Goal: Information Seeking & Learning: Learn about a topic

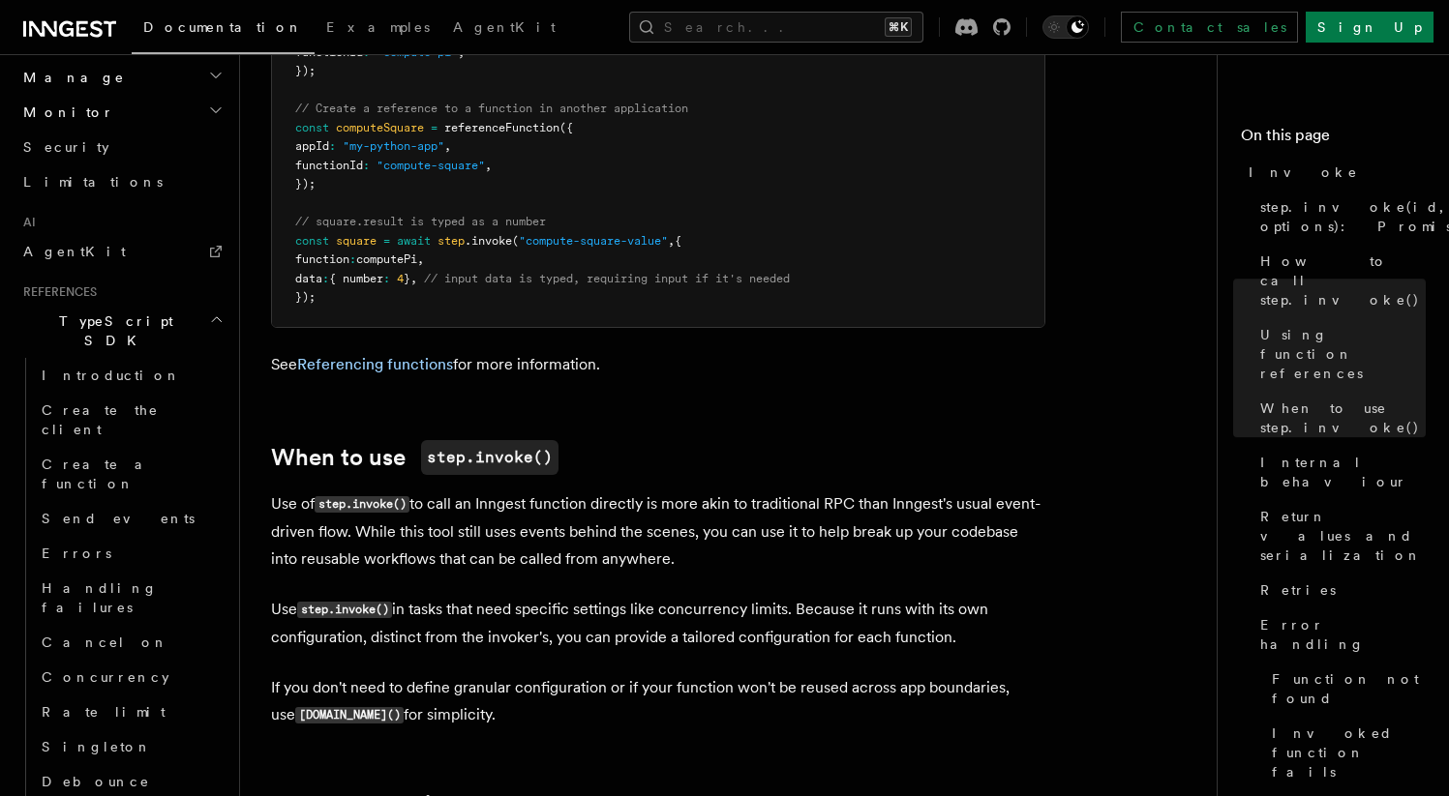
scroll to position [2817, 0]
drag, startPoint x: 396, startPoint y: 343, endPoint x: 309, endPoint y: 343, distance: 87.1
click at [309, 603] on code "step.invoke()" at bounding box center [344, 611] width 95 height 16
copy code "tep.invoke()"
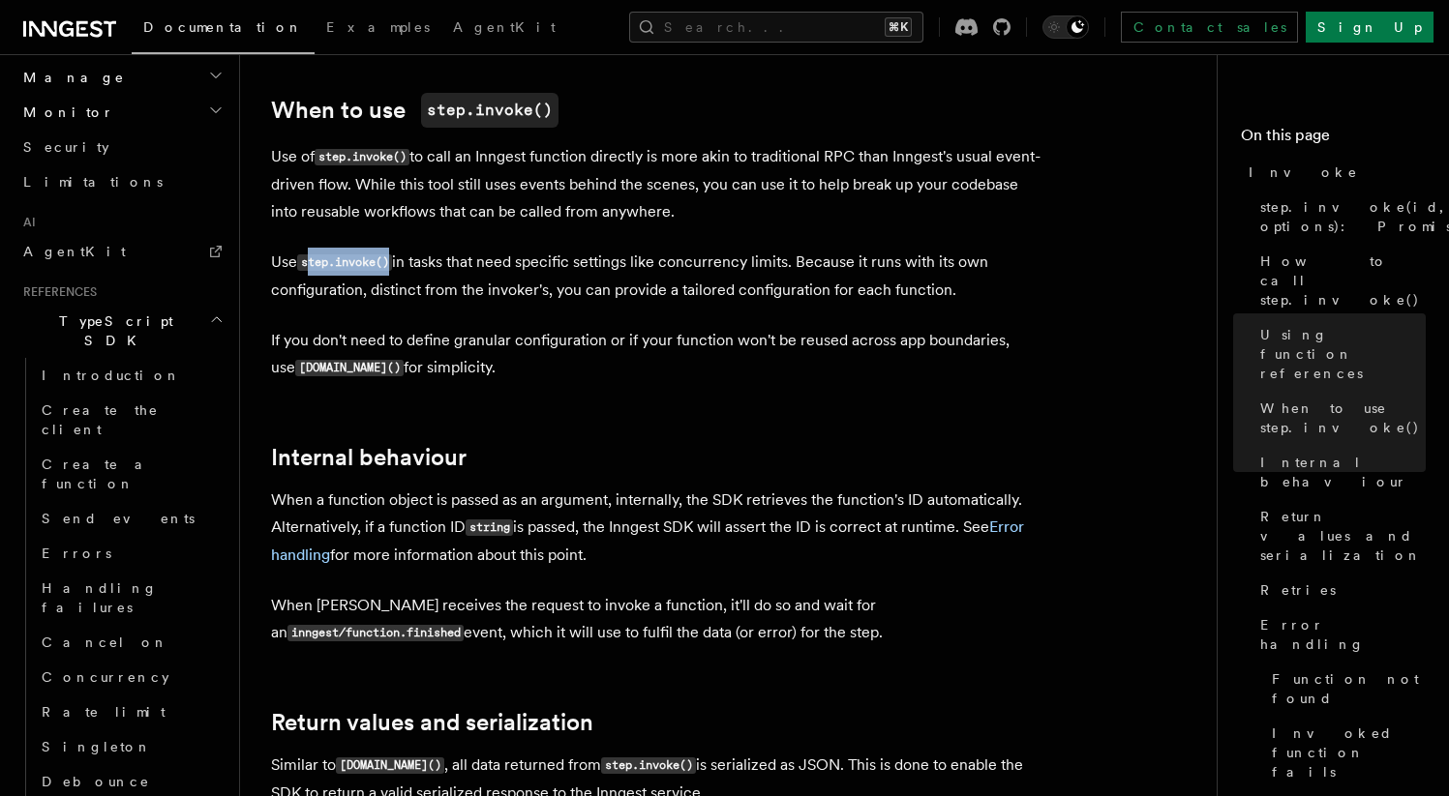
scroll to position [3167, 0]
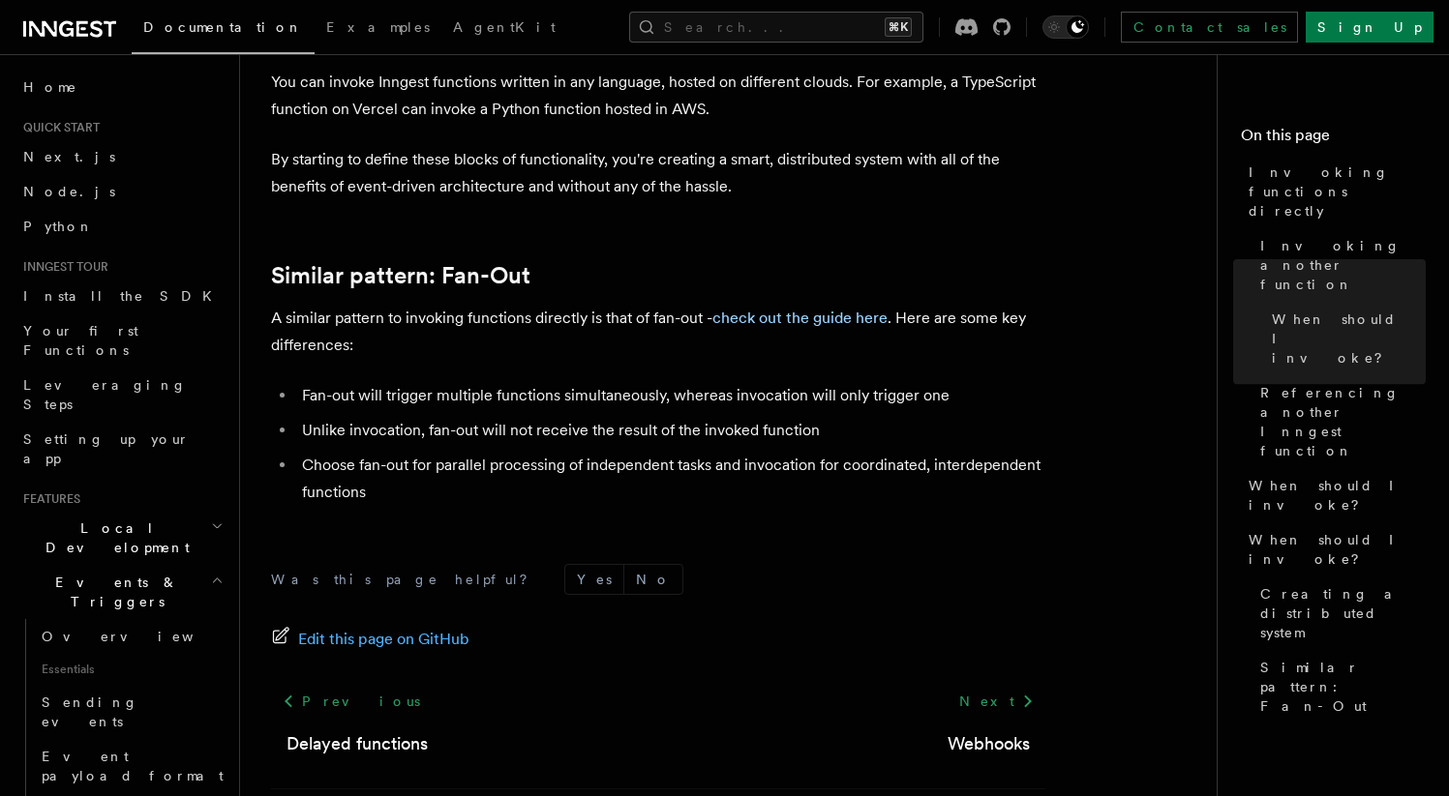
scroll to position [2697, 0]
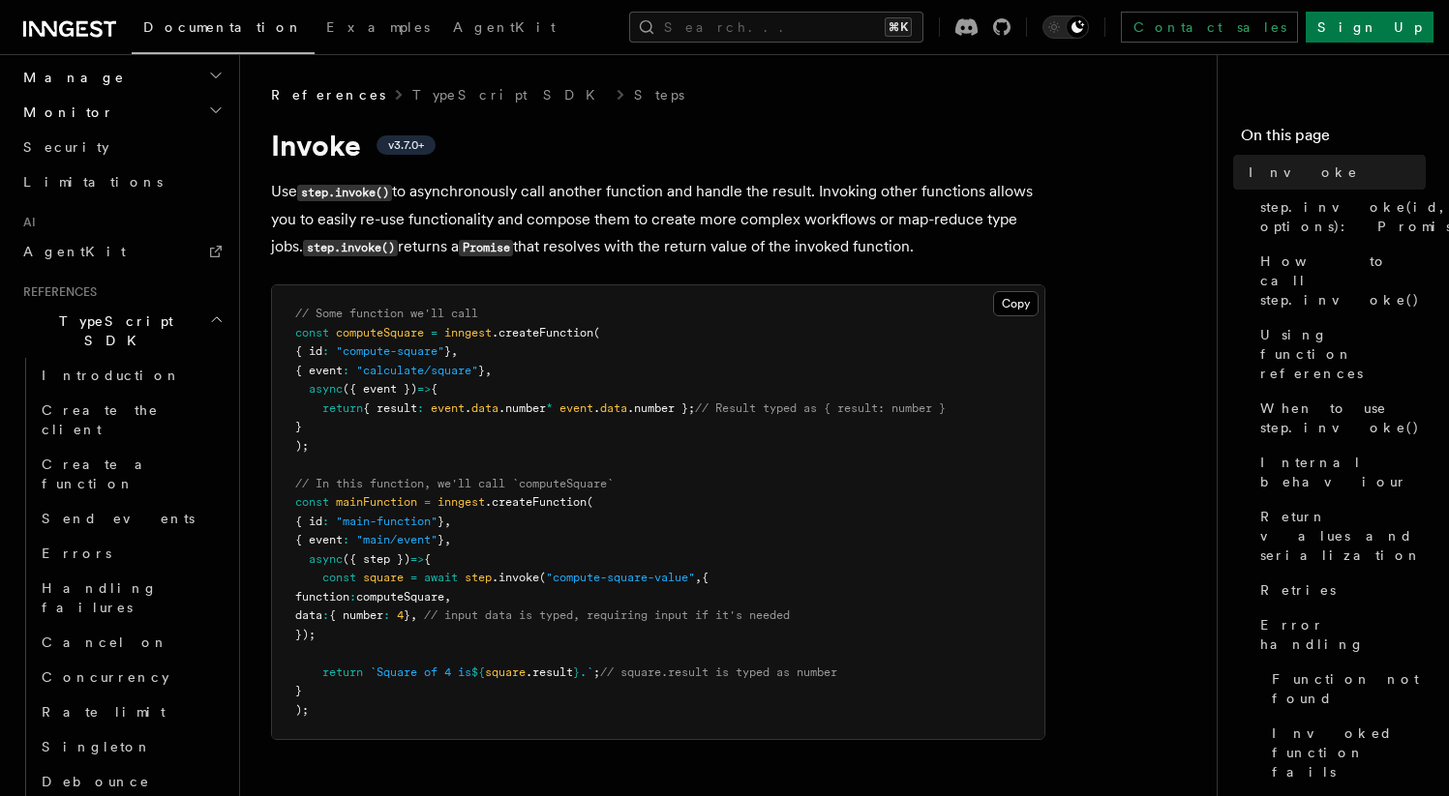
scroll to position [2760, 0]
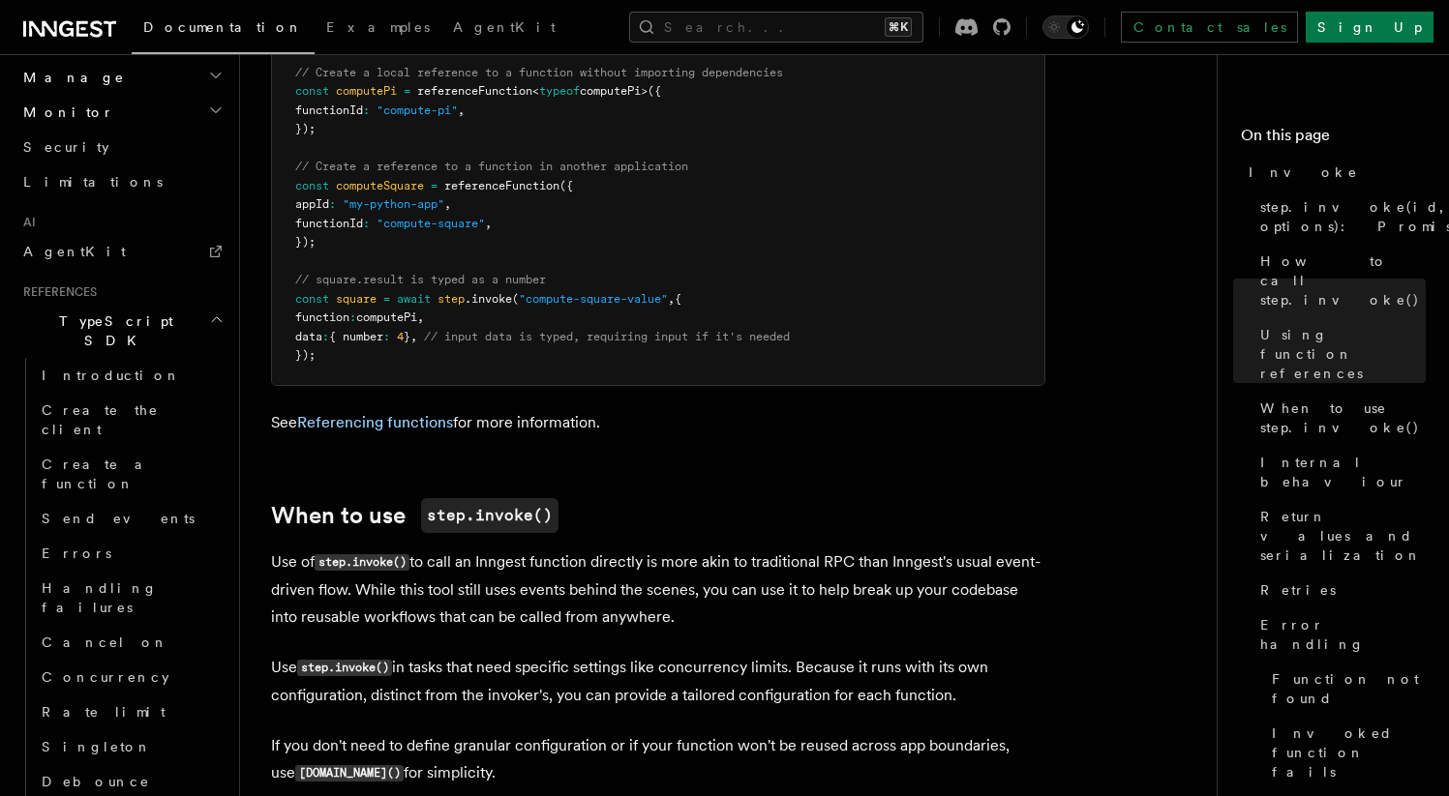
drag, startPoint x: 962, startPoint y: 426, endPoint x: 266, endPoint y: 400, distance: 696.2
copy p "Use step.invoke() in tasks that need specific settings like concurrency limits.…"
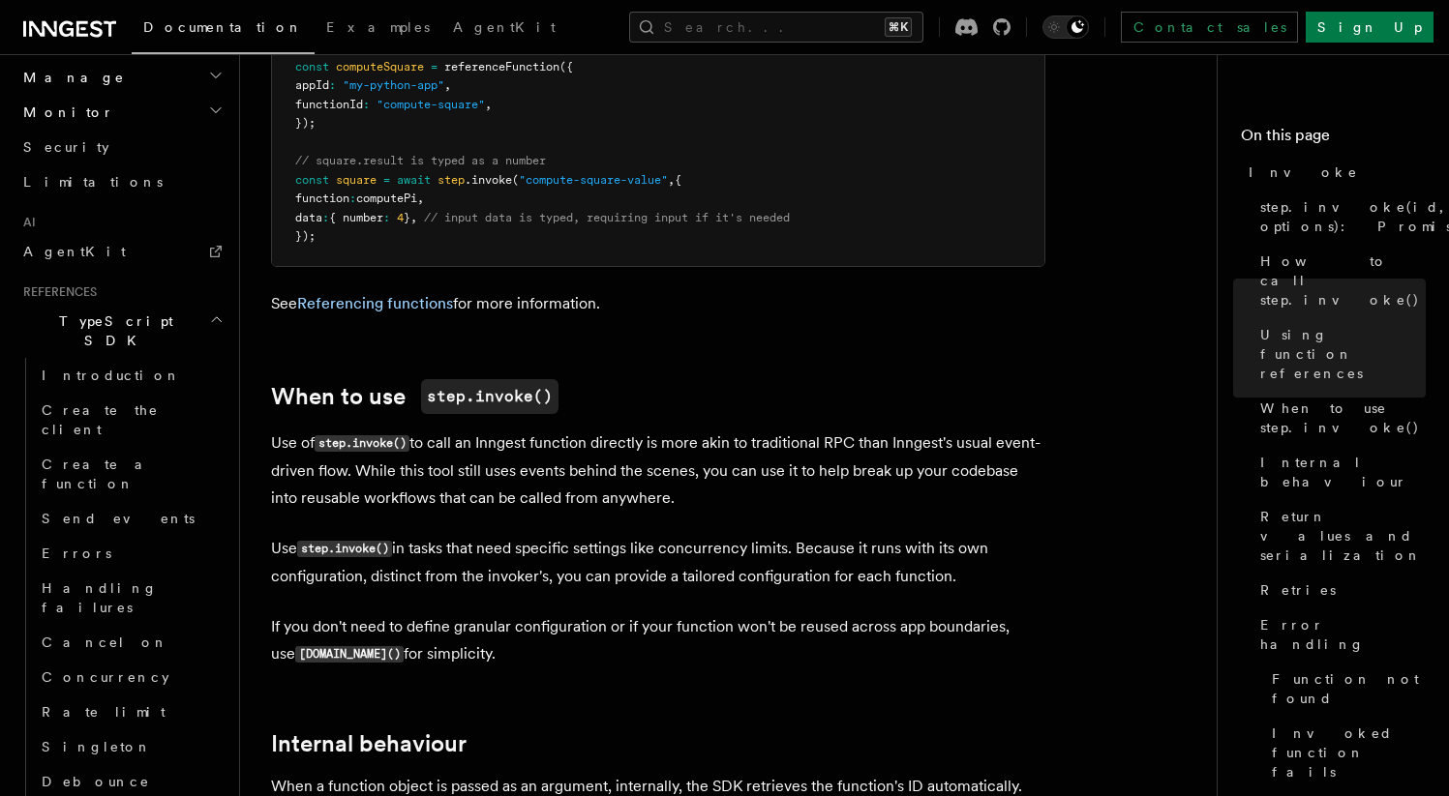
scroll to position [2880, 0]
click at [474, 612] on p "If you don't need to define granular configuration or if your function won't be…" at bounding box center [658, 639] width 774 height 55
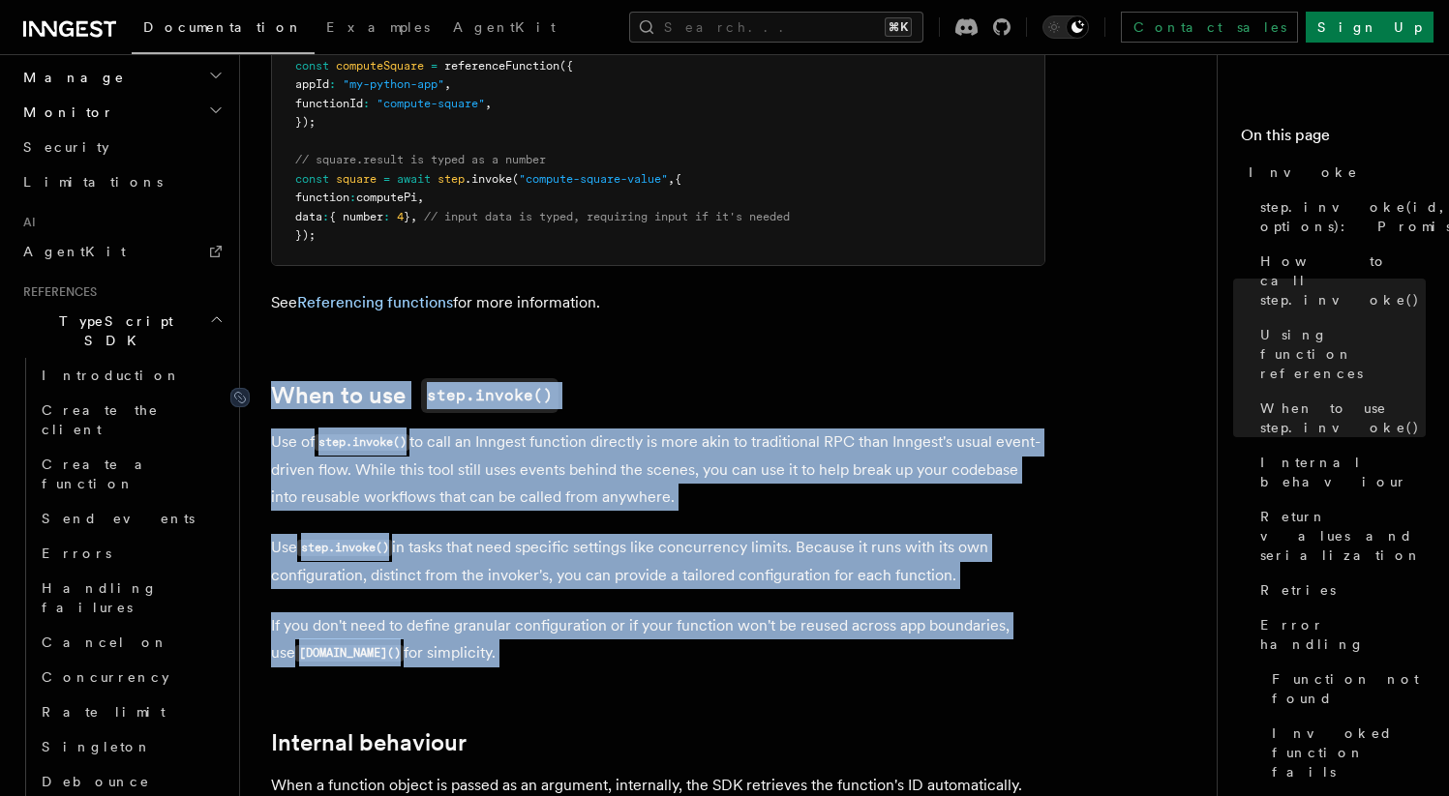
drag, startPoint x: 474, startPoint y: 388, endPoint x: 277, endPoint y: 134, distance: 322.1
copy article "When to use step.invoke() Use of step.invoke() to call an Inngest function dire…"
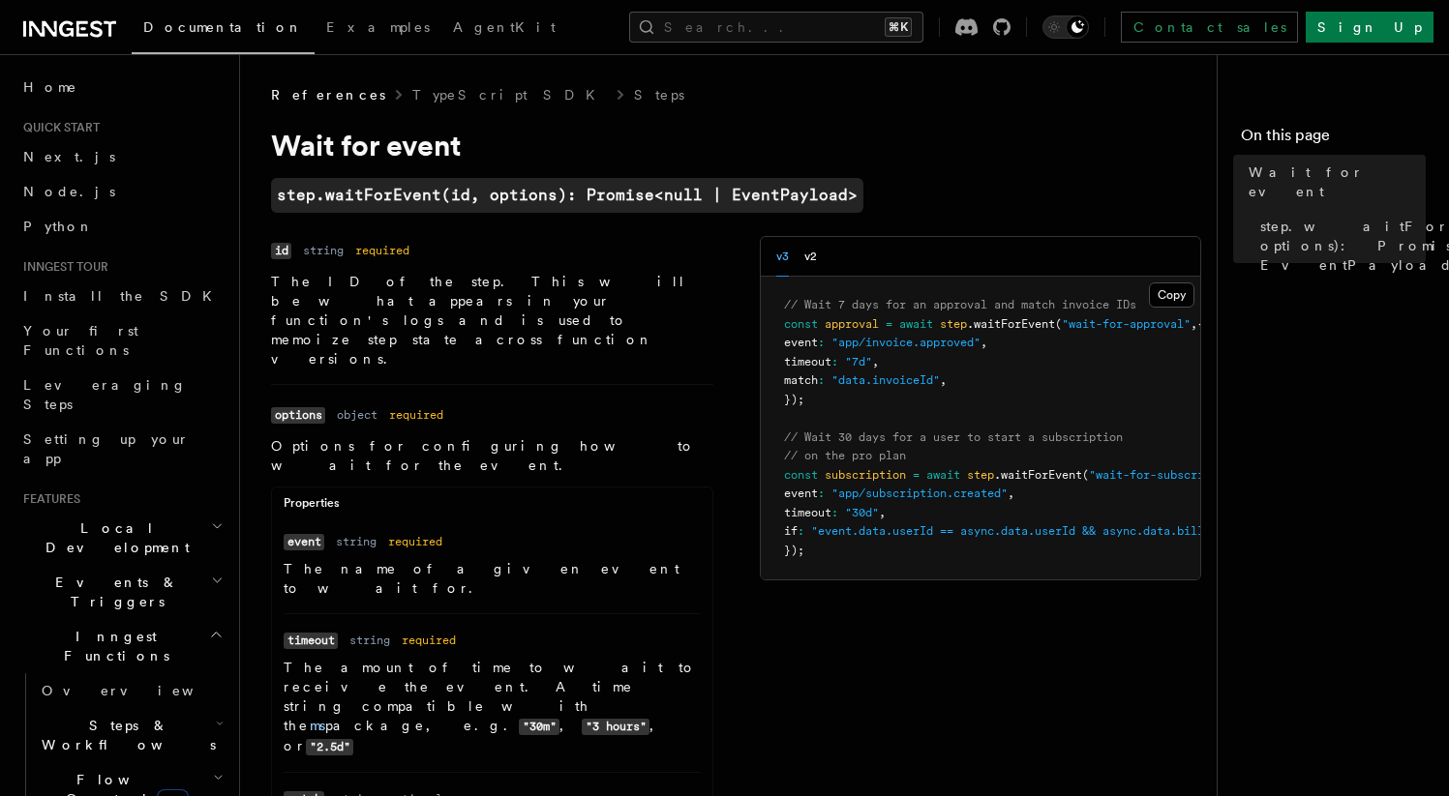
scroll to position [1055, 0]
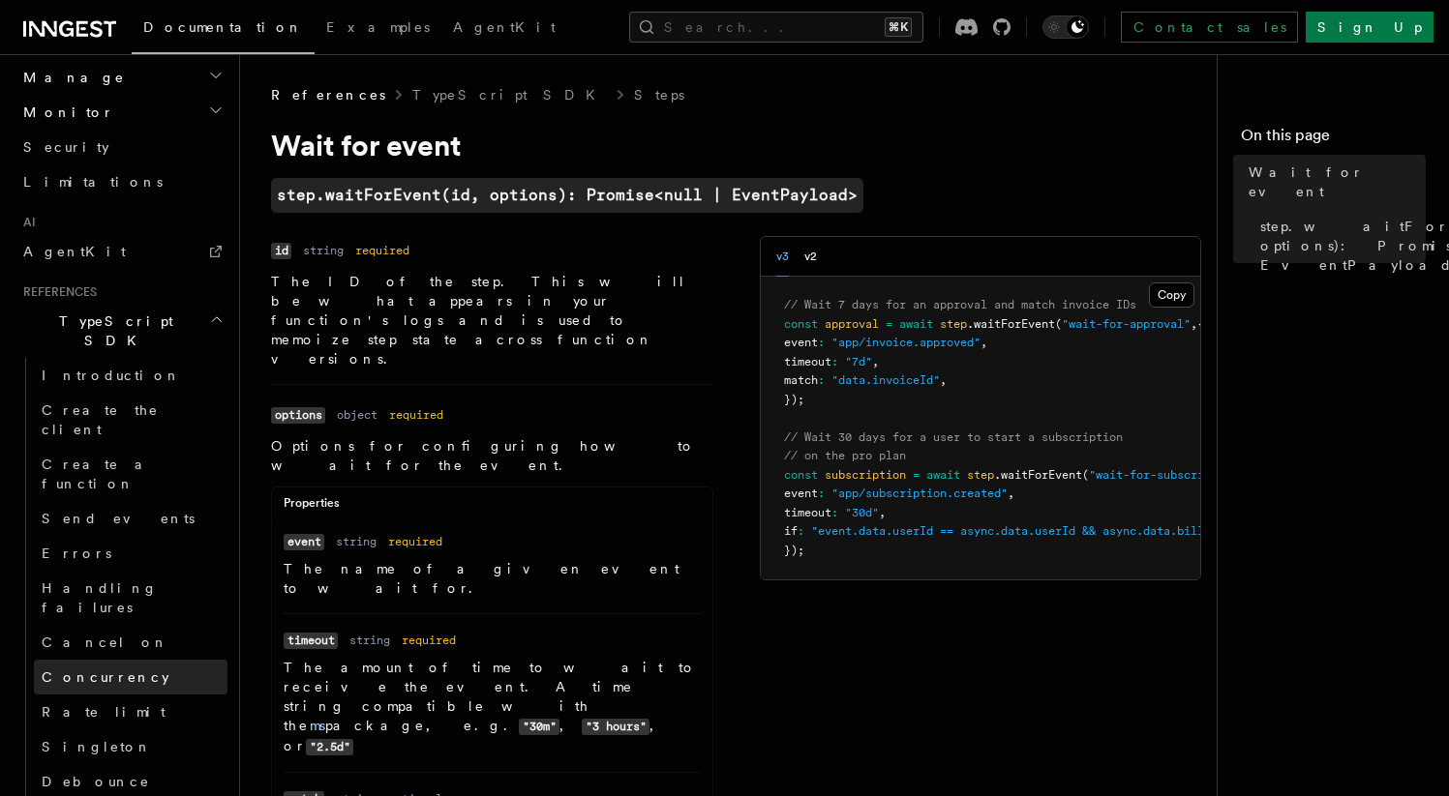
click at [84, 670] on span "Concurrency" at bounding box center [106, 677] width 128 height 15
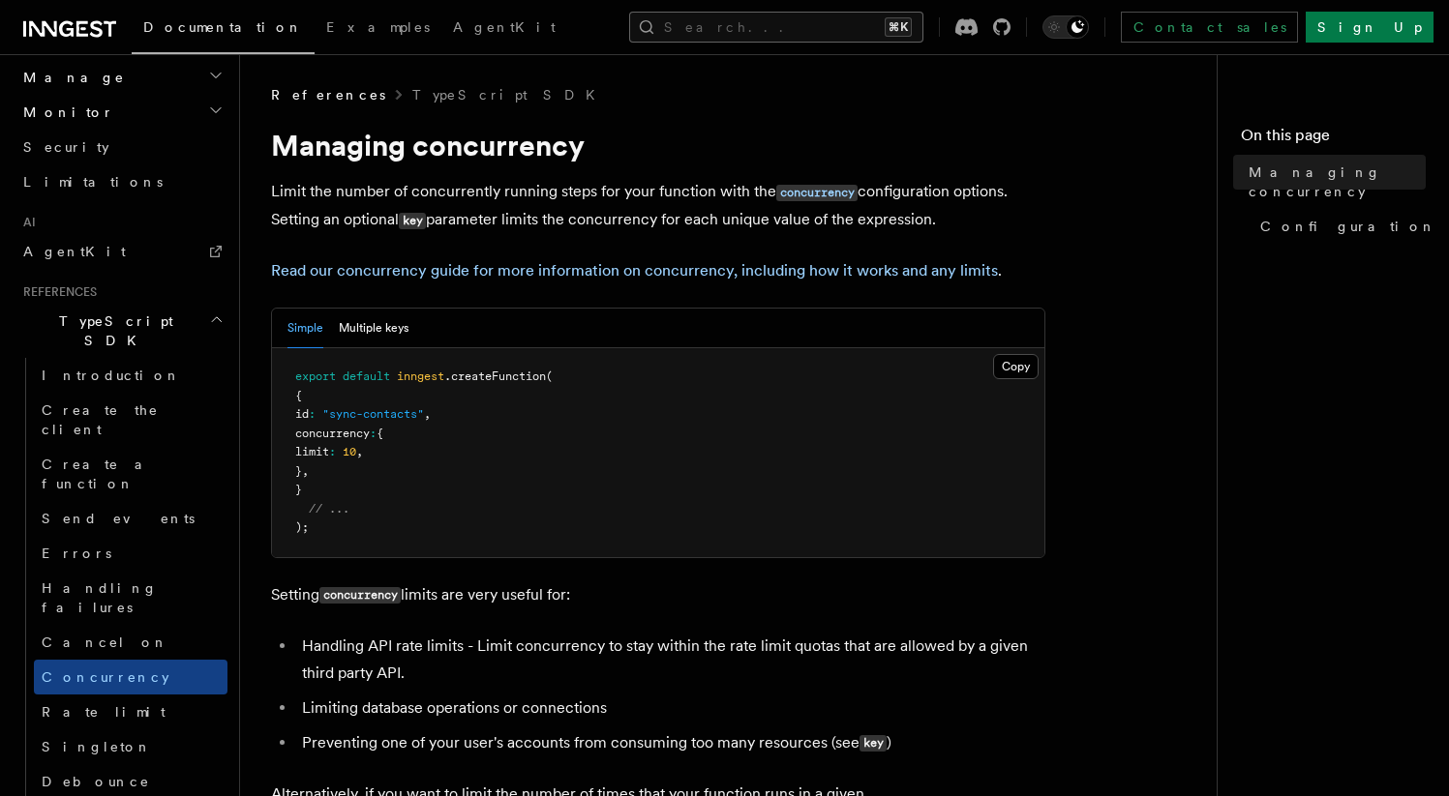
click at [779, 33] on button "Search... ⌘K" at bounding box center [776, 27] width 294 height 31
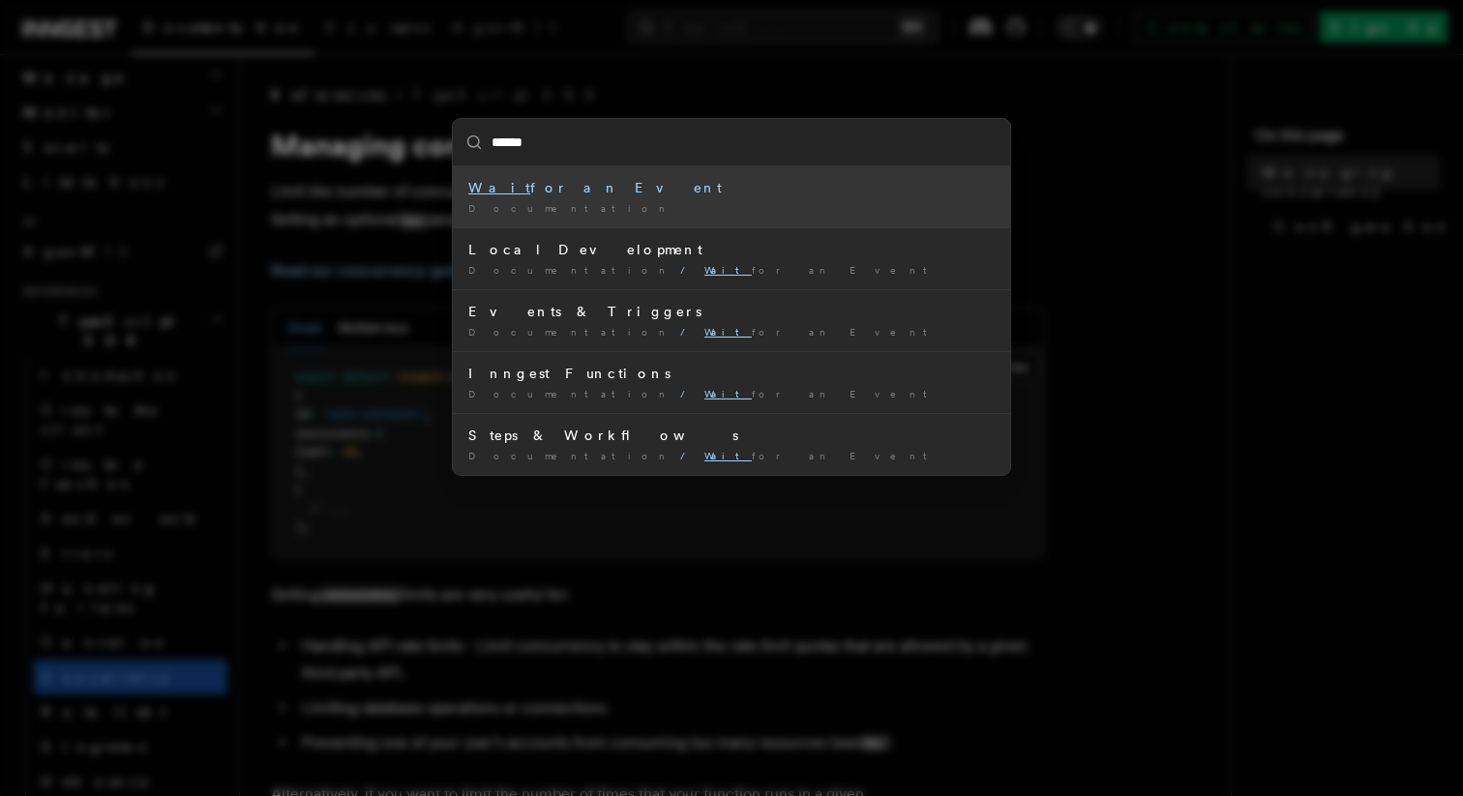
type input "*******"
click at [684, 193] on div "Wait for an Event" at bounding box center [731, 187] width 526 height 19
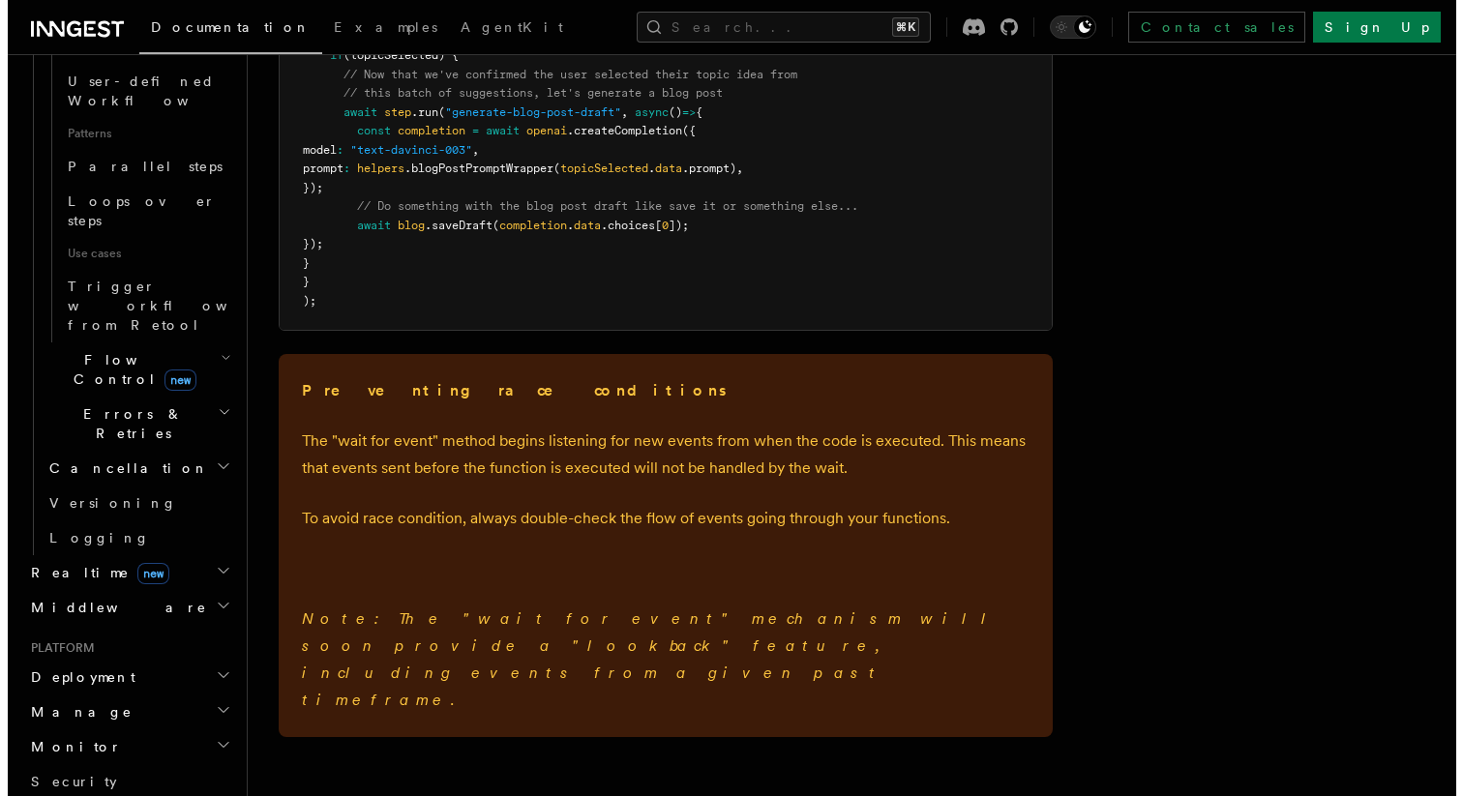
scroll to position [2992, 0]
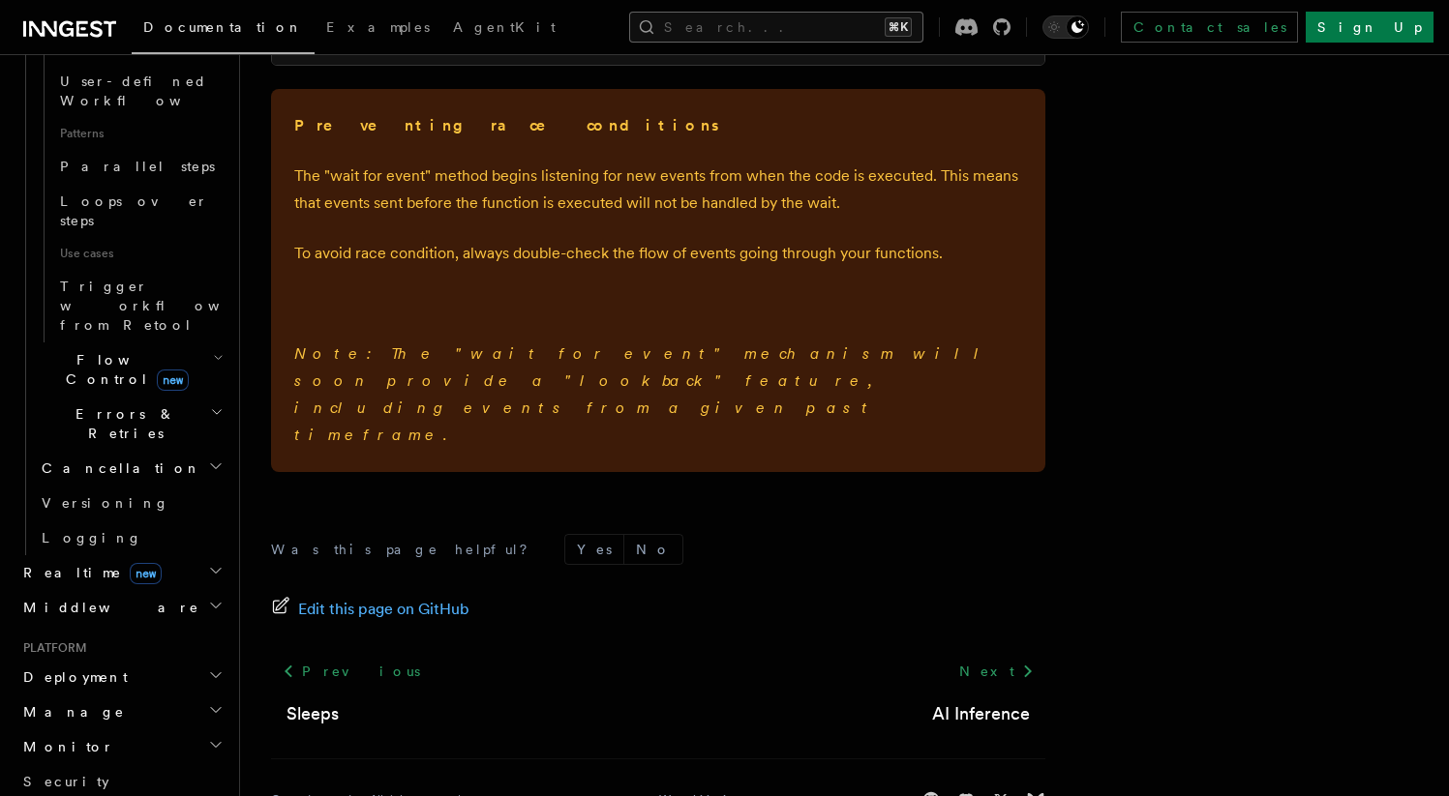
click at [750, 27] on button "Search... ⌘K" at bounding box center [776, 27] width 294 height 31
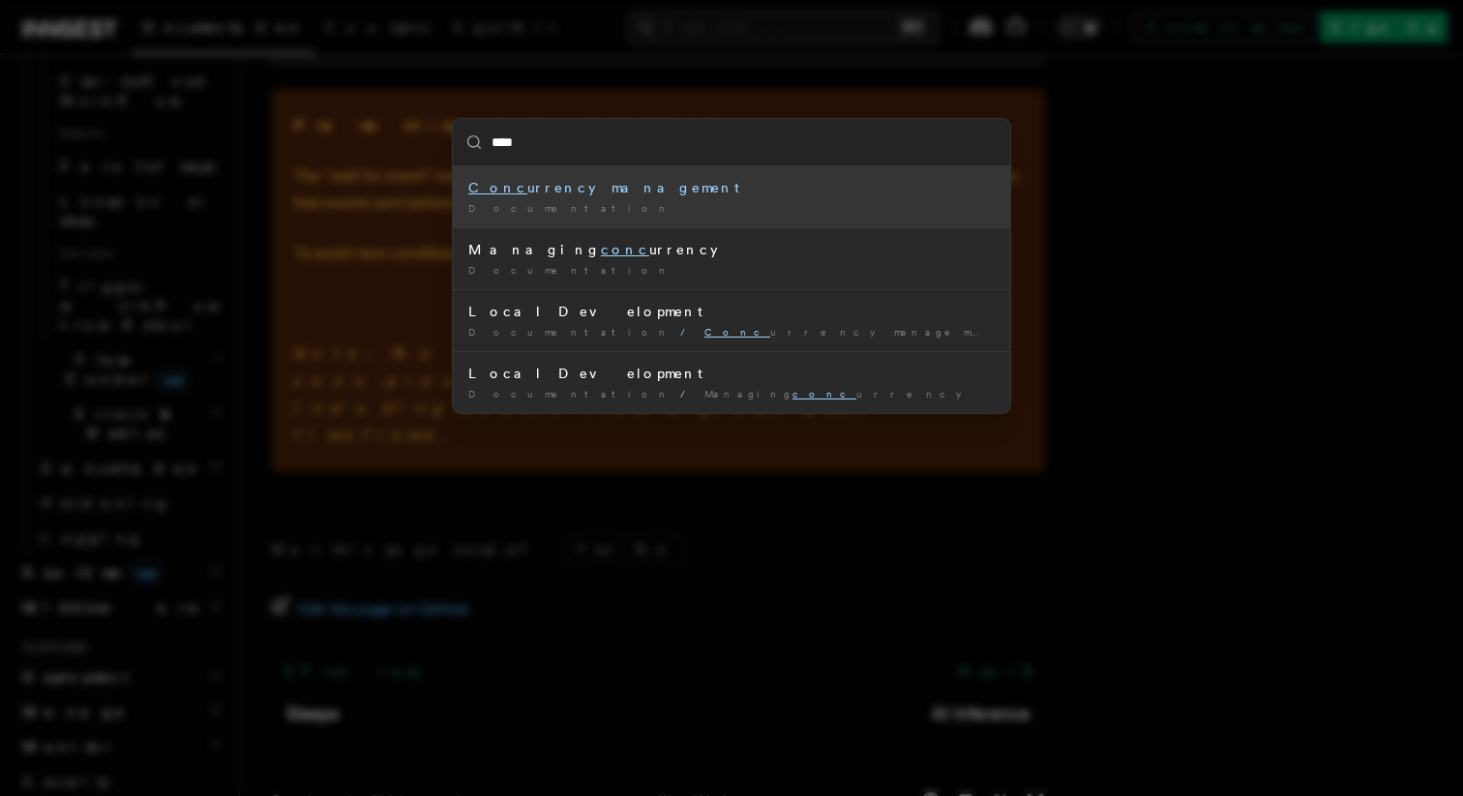
type input "*****"
click at [648, 210] on div "Documentation /" at bounding box center [731, 208] width 526 height 15
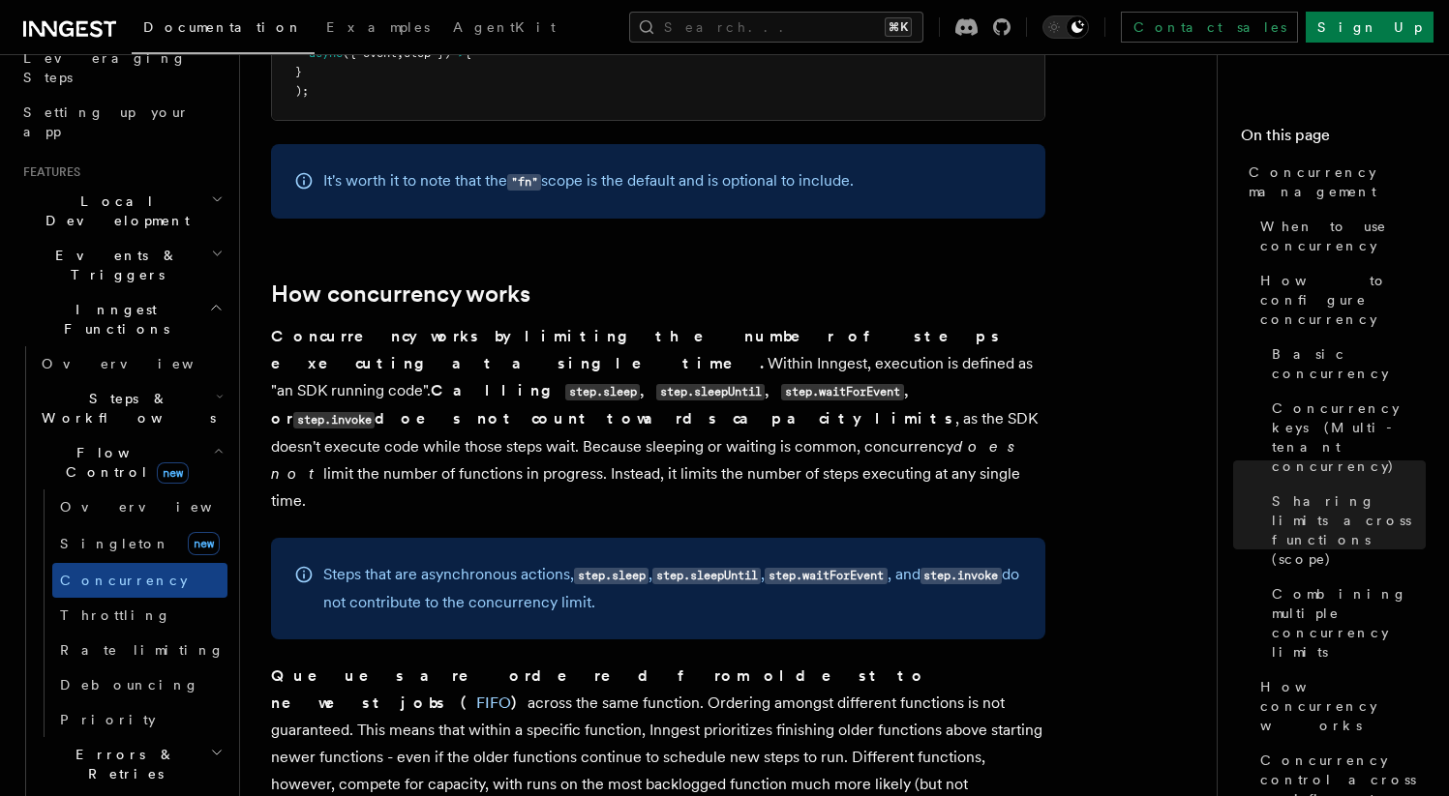
scroll to position [3845, 0]
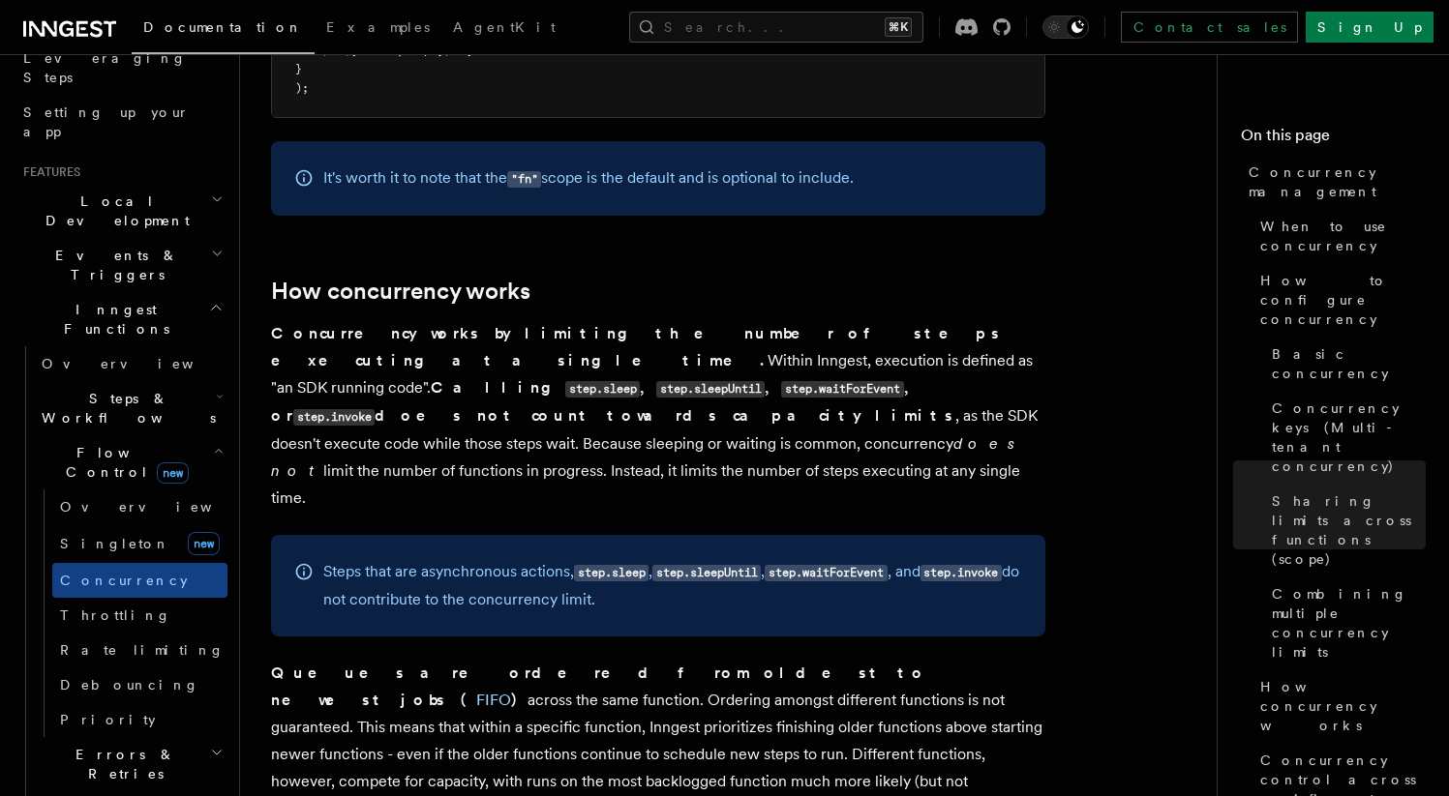
click at [853, 565] on code "step.waitForEvent" at bounding box center [825, 573] width 122 height 16
